Goal: Check status: Check status

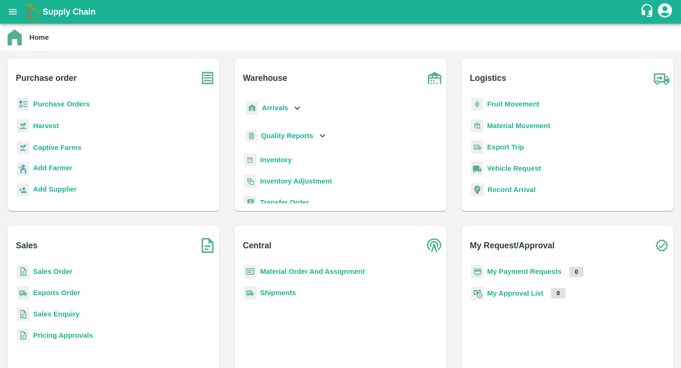
click at [79, 105] on b "Purchase Orders" at bounding box center [61, 104] width 57 height 8
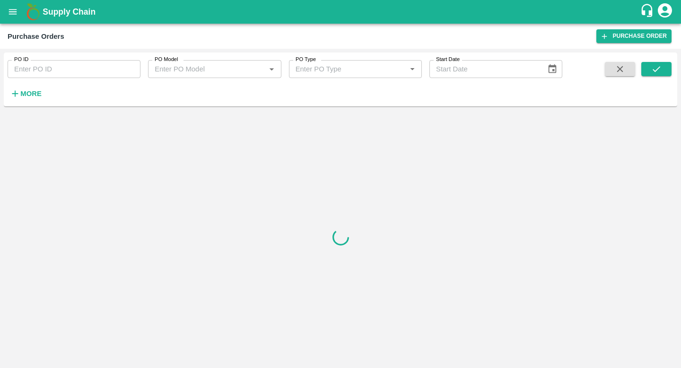
click at [109, 78] on input "PO ID" at bounding box center [74, 69] width 133 height 18
paste input "150166"
type input "150166"
click at [659, 65] on icon "submit" at bounding box center [656, 69] width 10 height 10
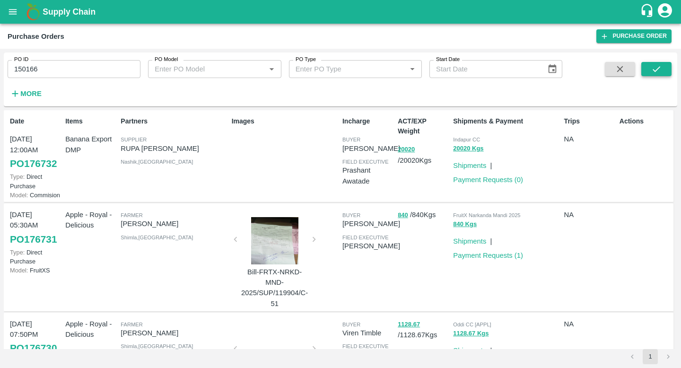
click at [656, 64] on icon "submit" at bounding box center [656, 69] width 10 height 10
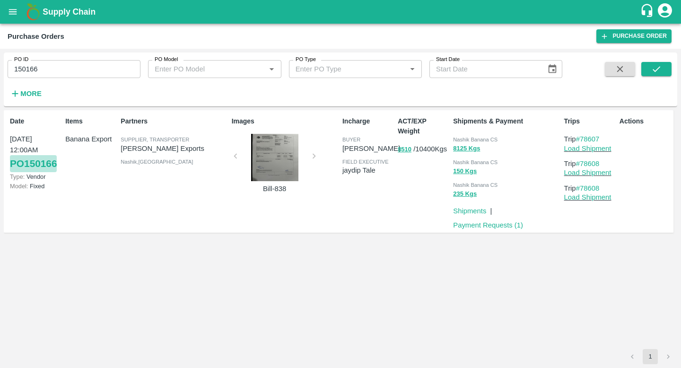
click at [24, 168] on link "PO 150166" at bounding box center [33, 163] width 47 height 17
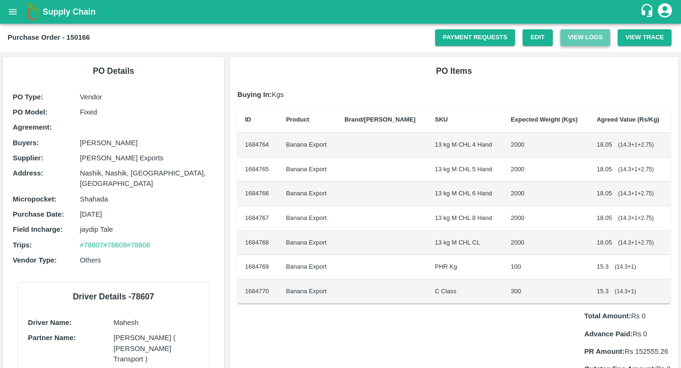
click at [588, 35] on button "View Logs" at bounding box center [585, 37] width 50 height 17
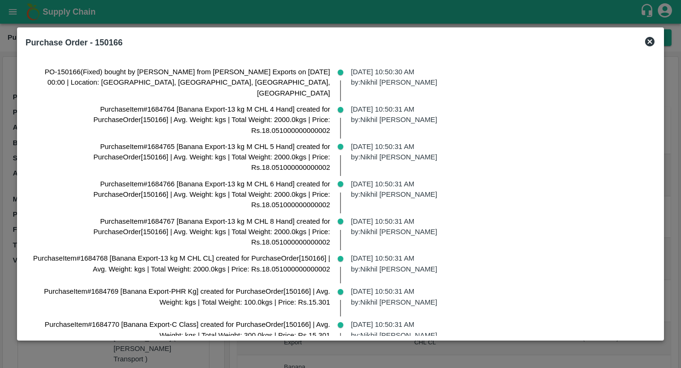
click at [655, 40] on div "Purchase Order - 150166" at bounding box center [340, 42] width 637 height 21
click at [648, 43] on icon at bounding box center [649, 41] width 11 height 11
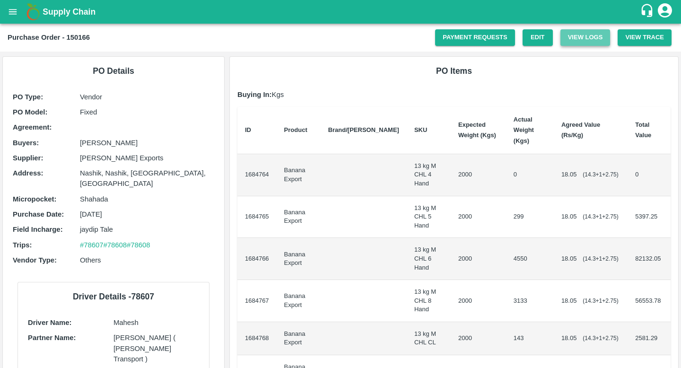
click at [572, 35] on button "View Logs" at bounding box center [585, 37] width 50 height 17
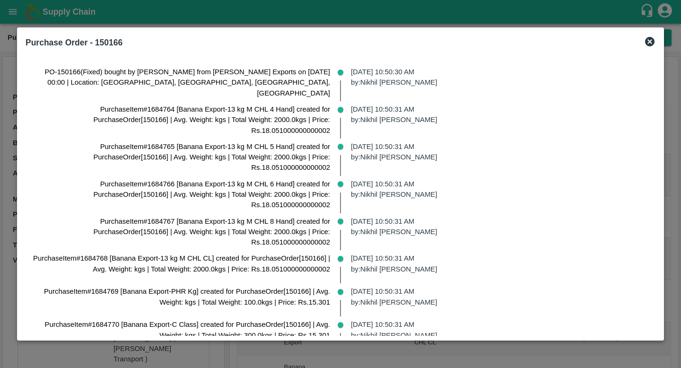
click at [654, 43] on icon at bounding box center [649, 41] width 11 height 11
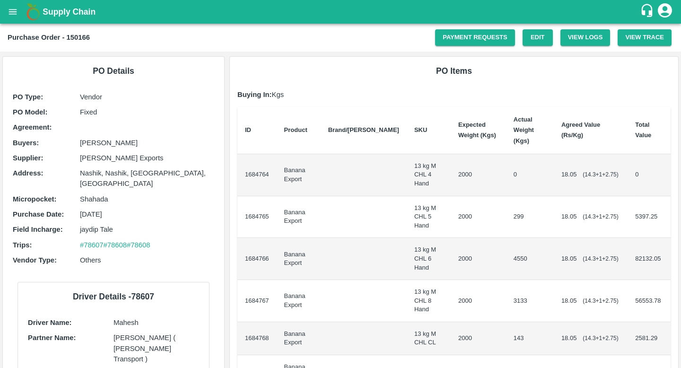
click at [506, 280] on td "3133" at bounding box center [530, 301] width 48 height 42
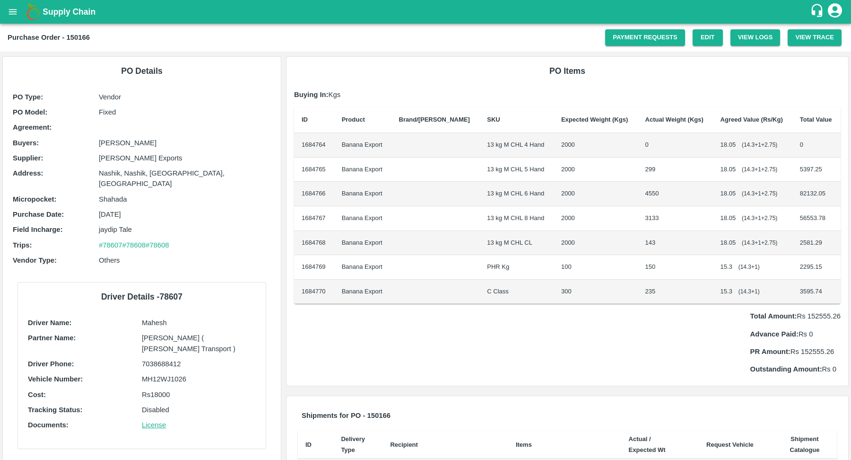
click at [587, 342] on div "Total Amount: Rs 152555.26 Advance Paid: Rs 0 PR Amount: Rs 152555.26 Outstandi…" at bounding box center [567, 338] width 546 height 70
